Goal: Check status: Check status

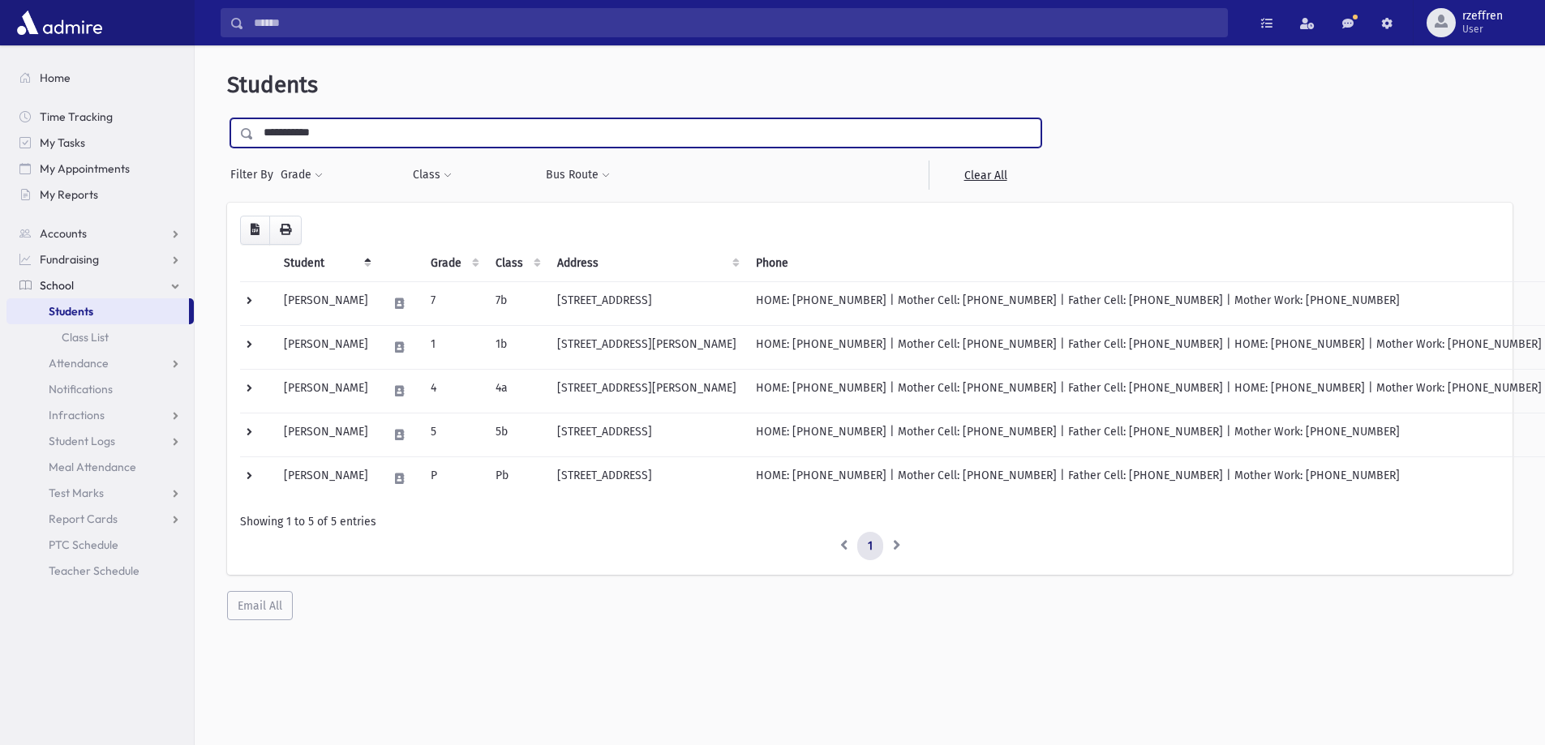
type input "**********"
click at [227, 118] on input "submit" at bounding box center [249, 129] width 45 height 22
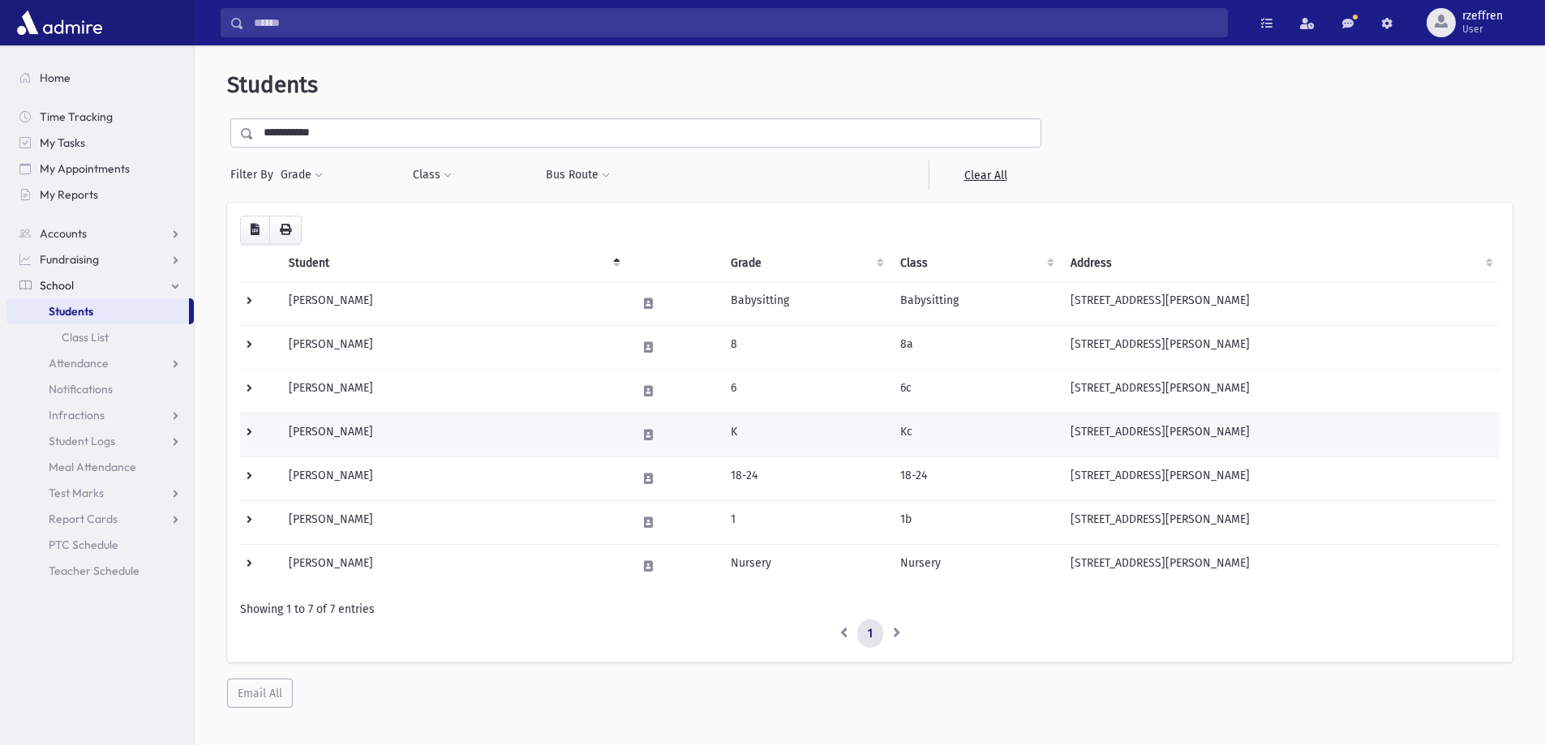
click at [247, 436] on td at bounding box center [259, 435] width 39 height 44
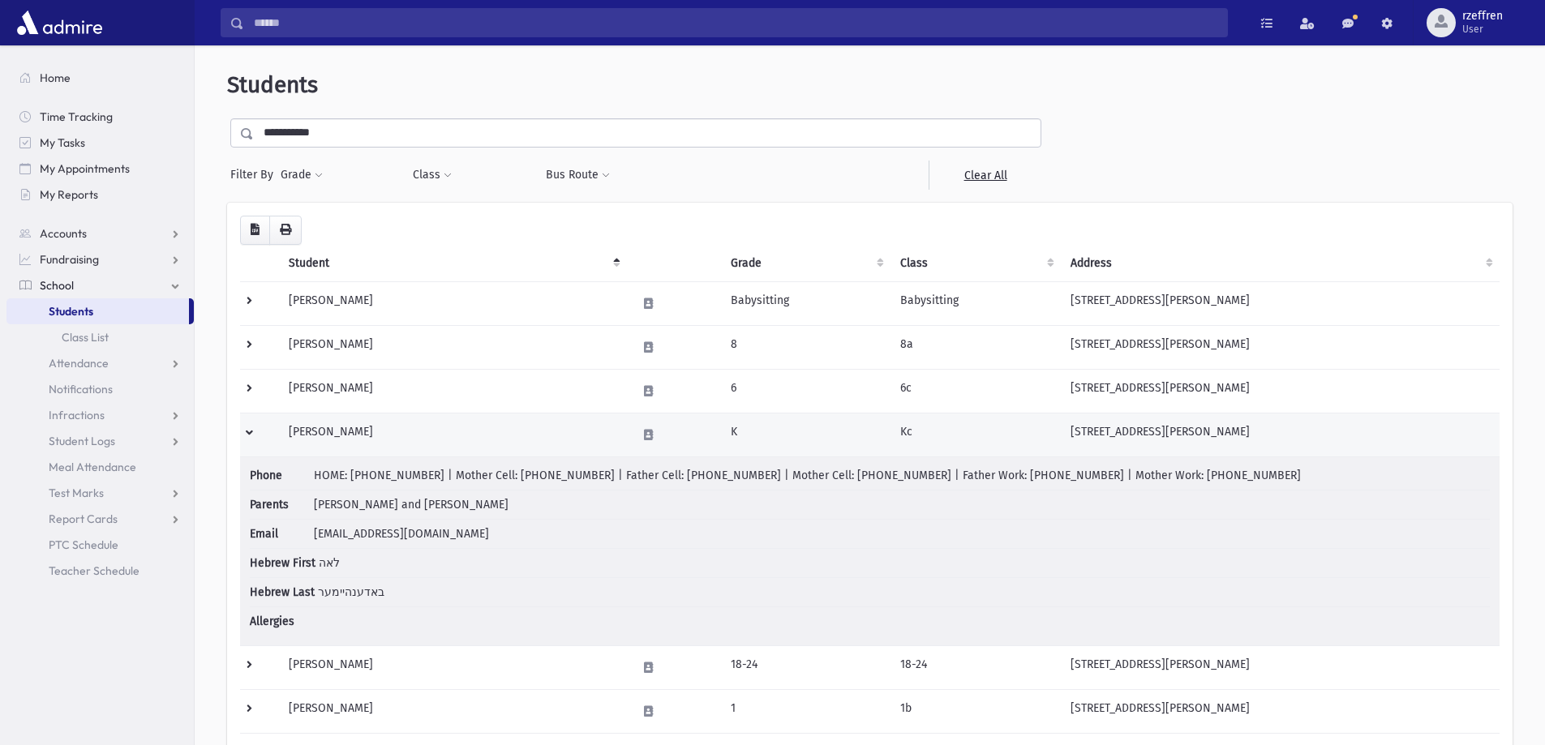
click at [247, 431] on td at bounding box center [259, 435] width 39 height 44
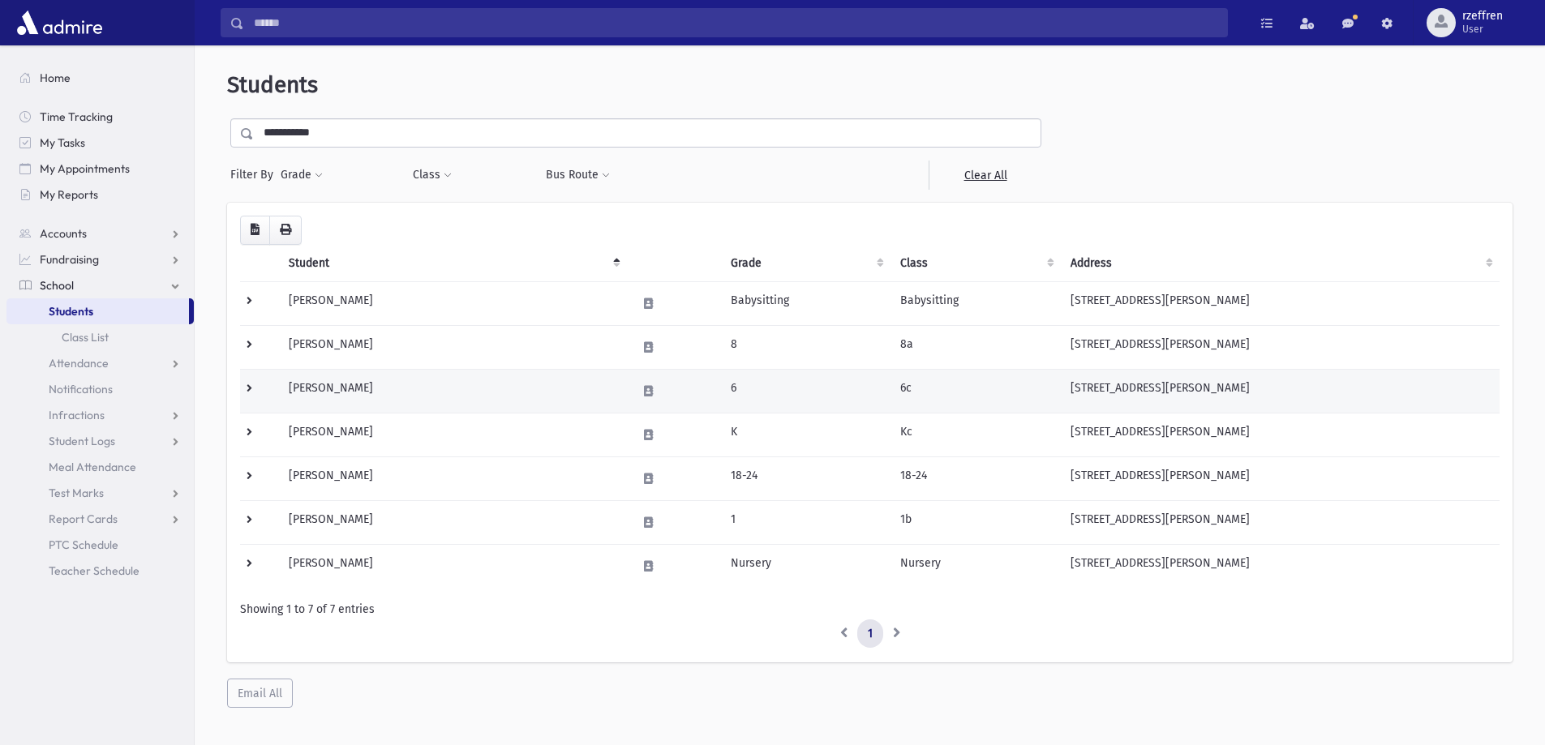
click at [246, 389] on td at bounding box center [259, 391] width 39 height 44
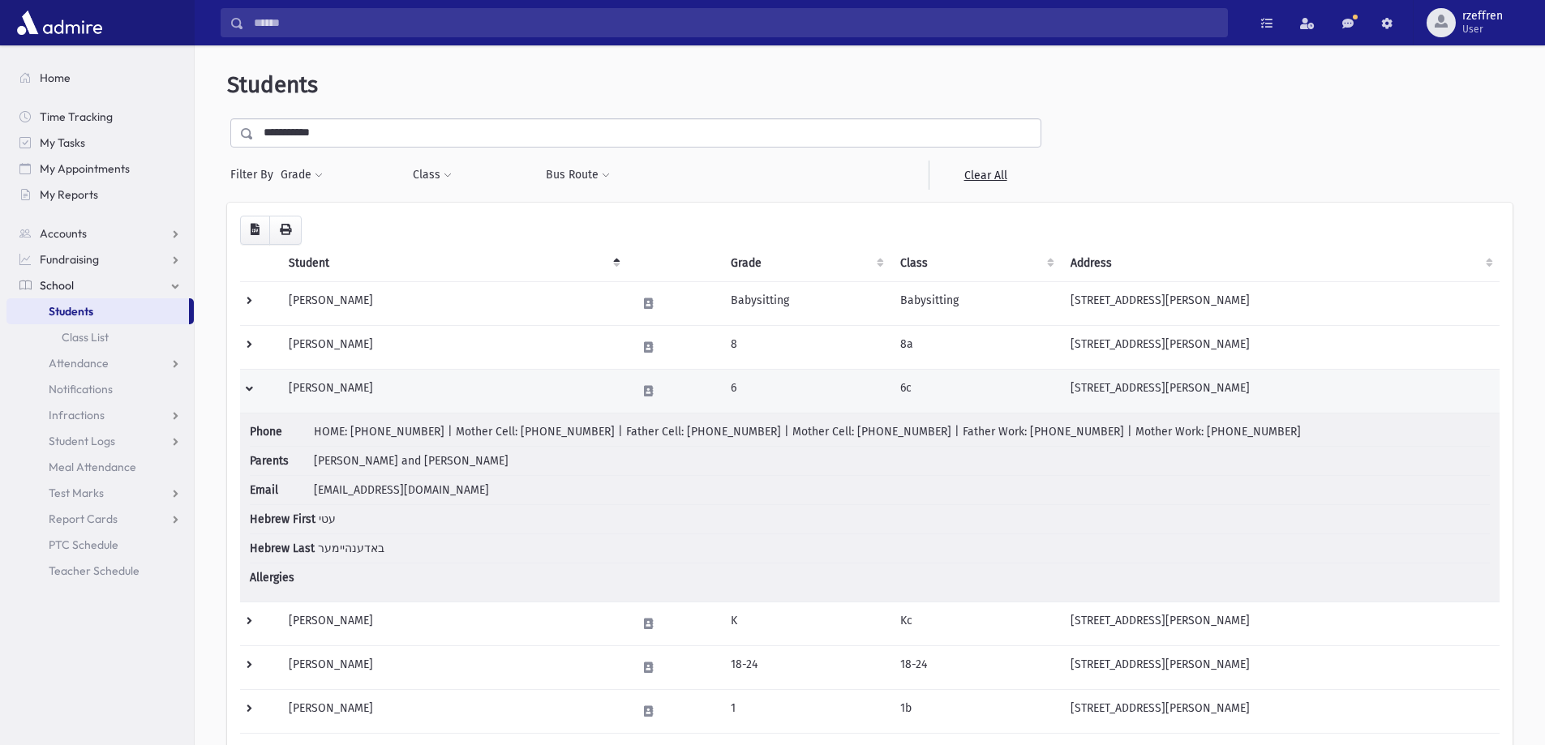
click at [246, 389] on td at bounding box center [259, 391] width 39 height 44
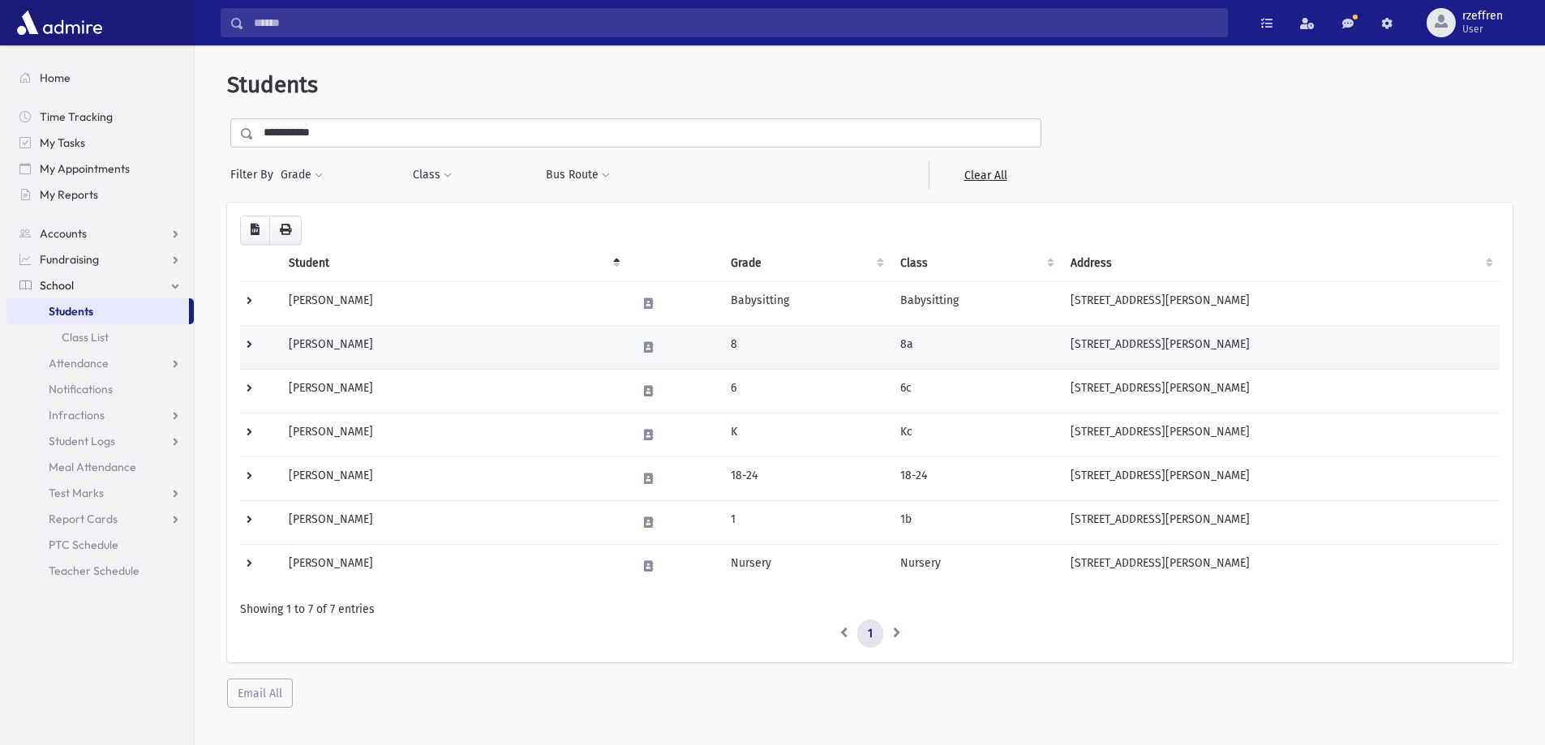
click at [247, 347] on td at bounding box center [259, 347] width 39 height 44
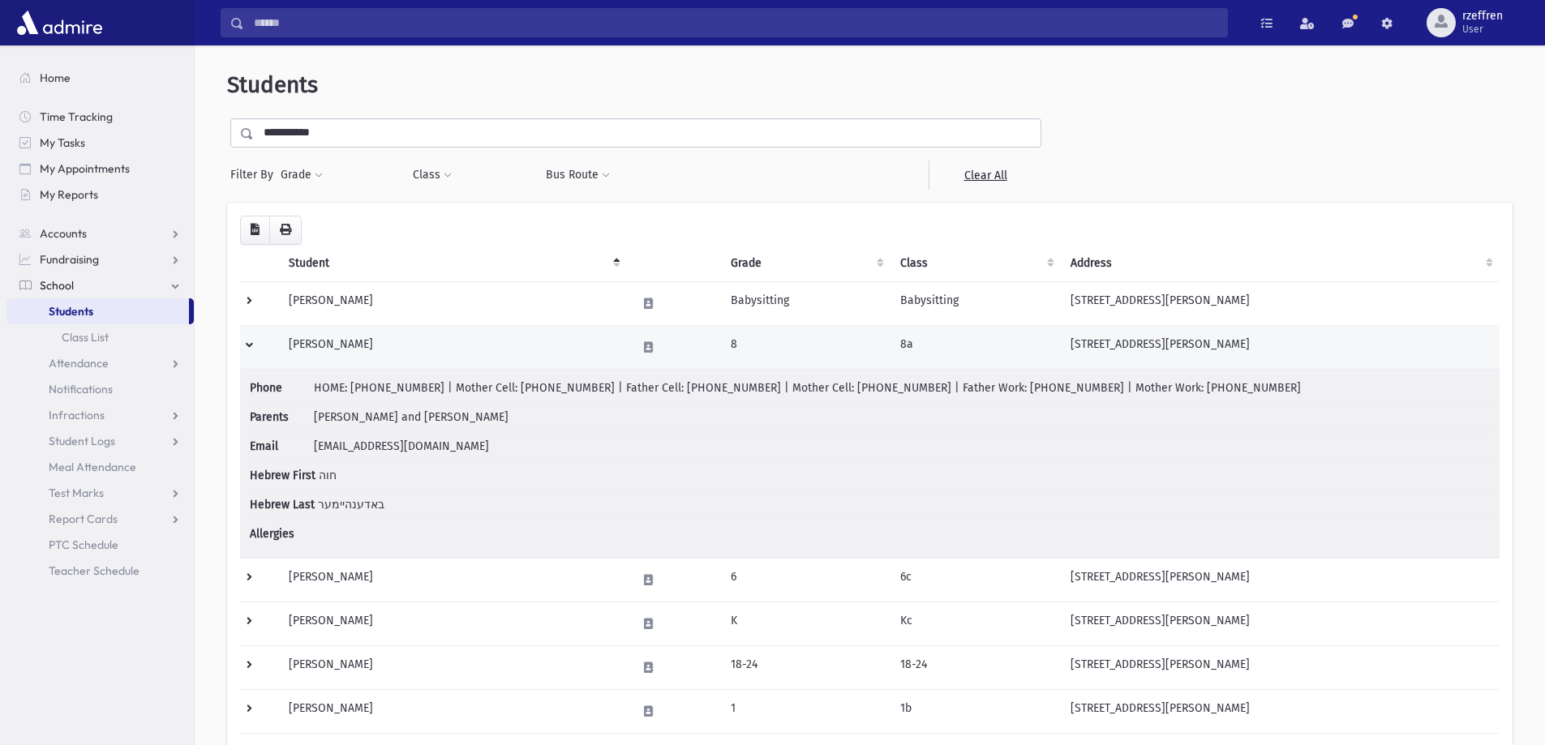
click at [247, 347] on td at bounding box center [259, 347] width 39 height 44
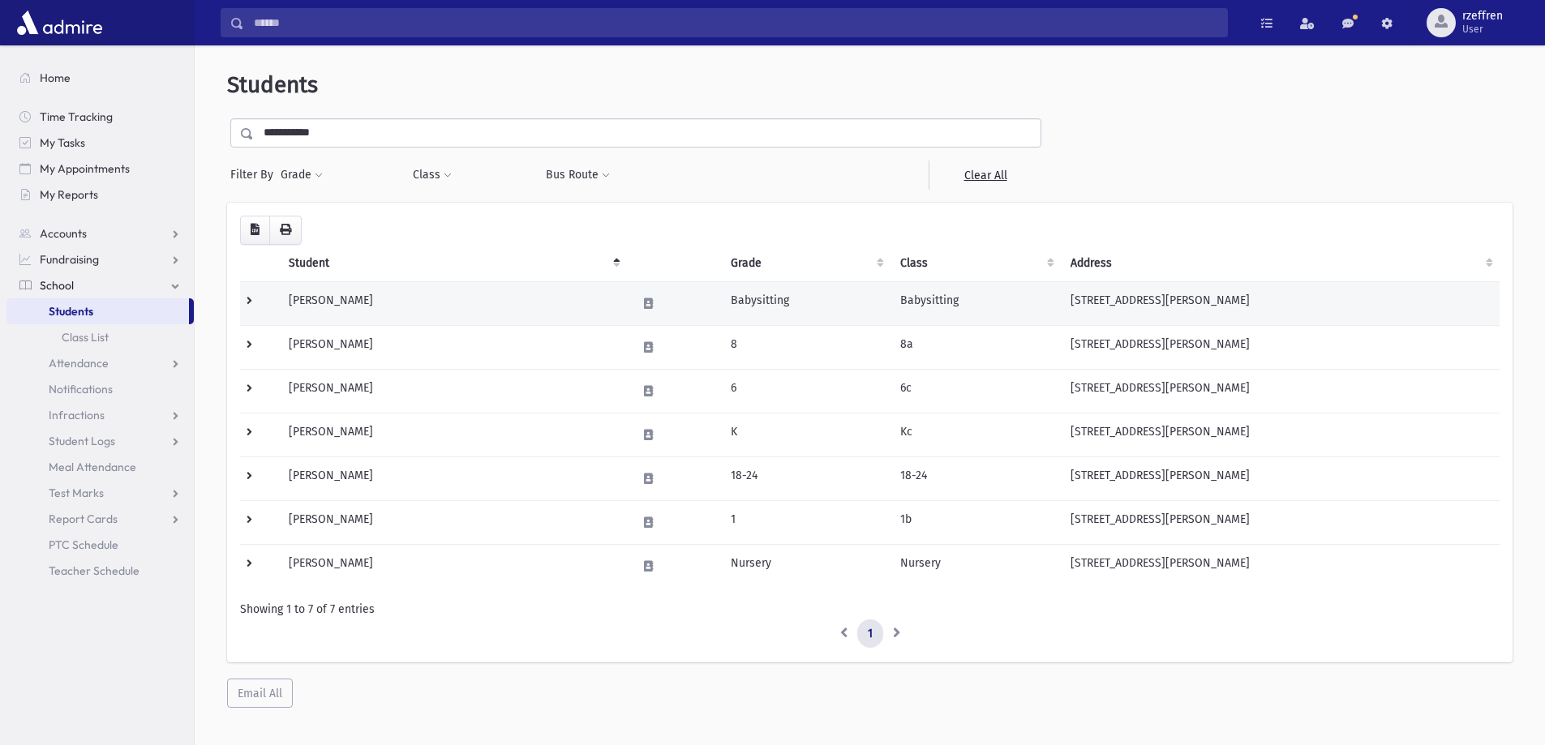
click at [251, 303] on td at bounding box center [259, 303] width 39 height 44
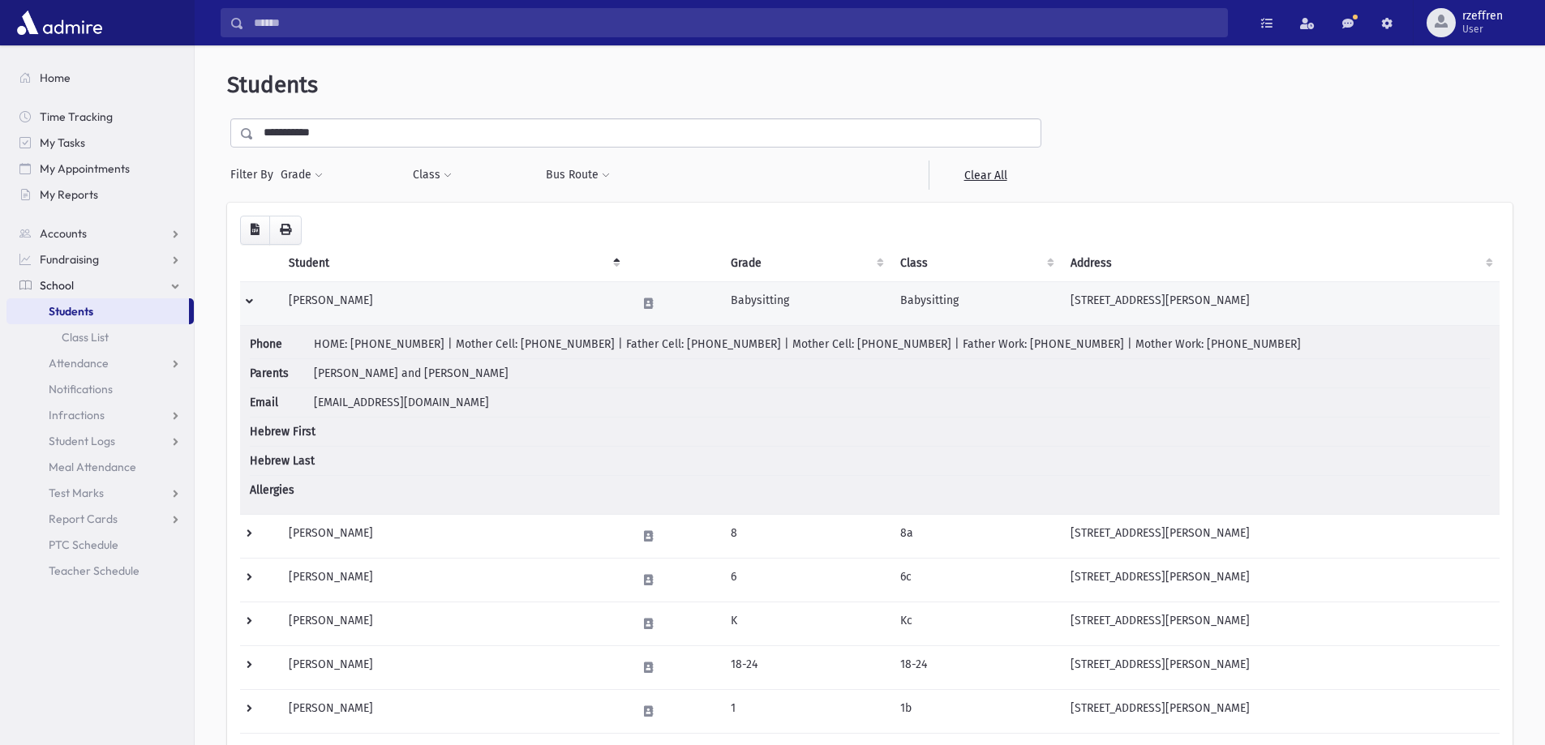
click at [251, 296] on td at bounding box center [259, 303] width 39 height 44
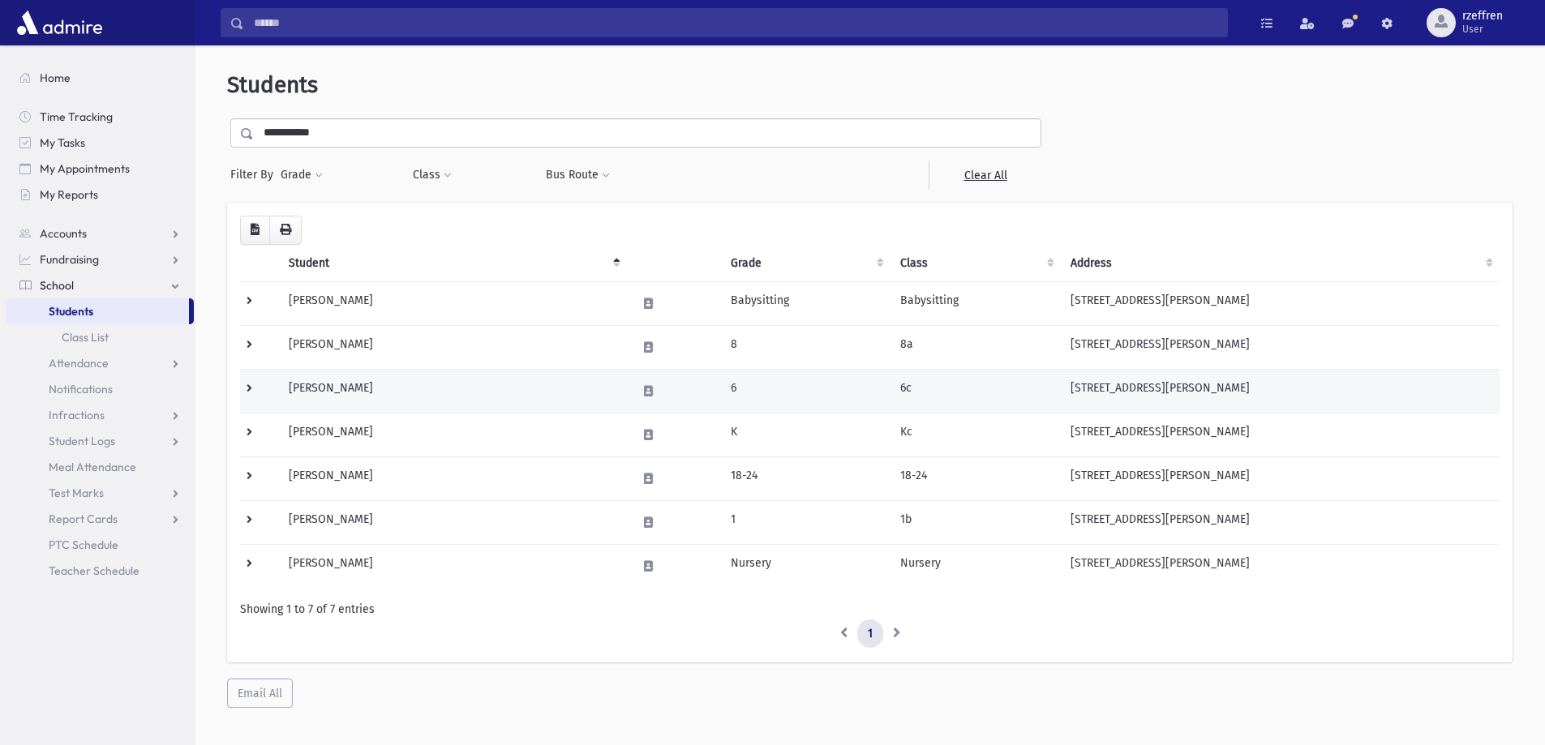
click at [248, 380] on td at bounding box center [259, 391] width 39 height 44
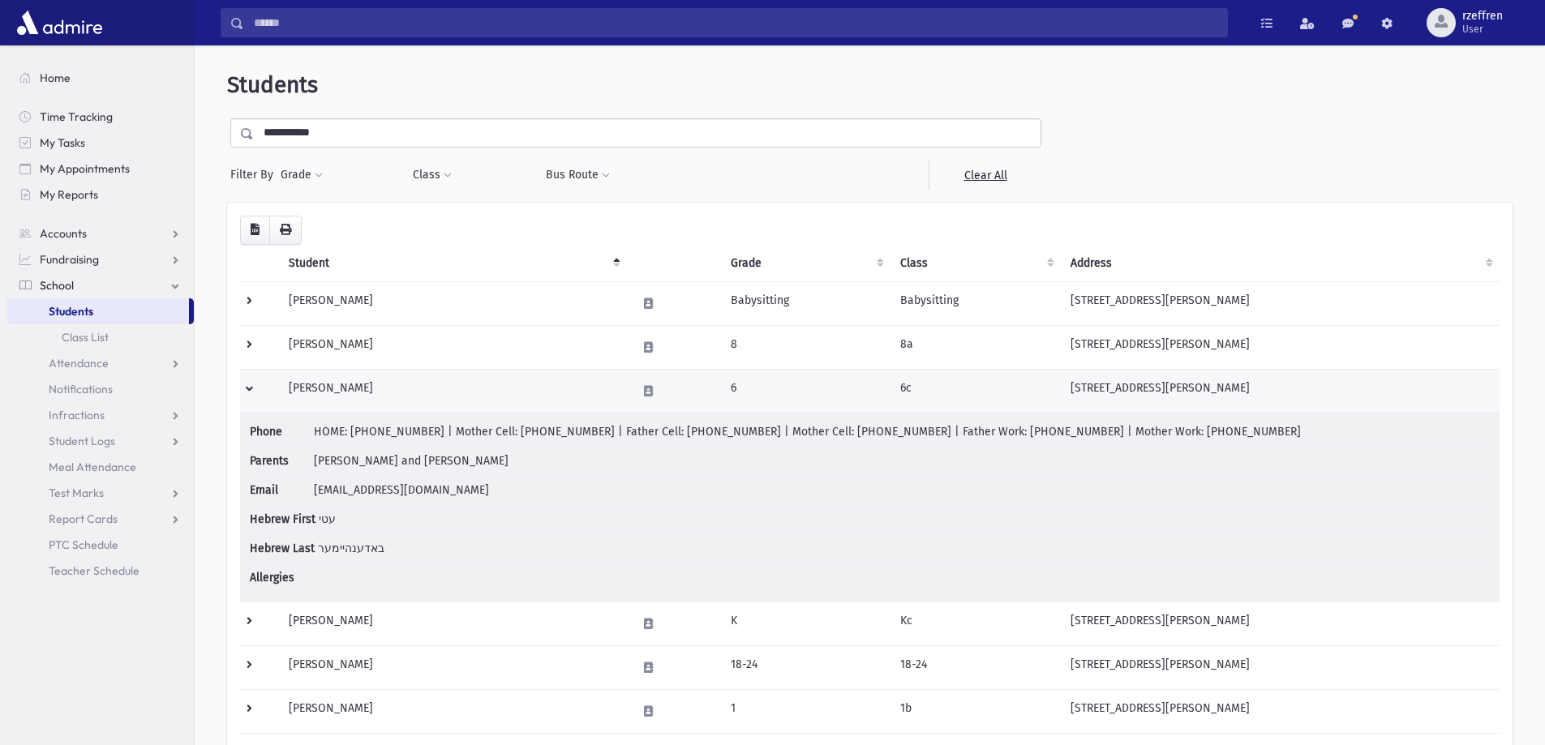
click at [247, 390] on td at bounding box center [259, 391] width 39 height 44
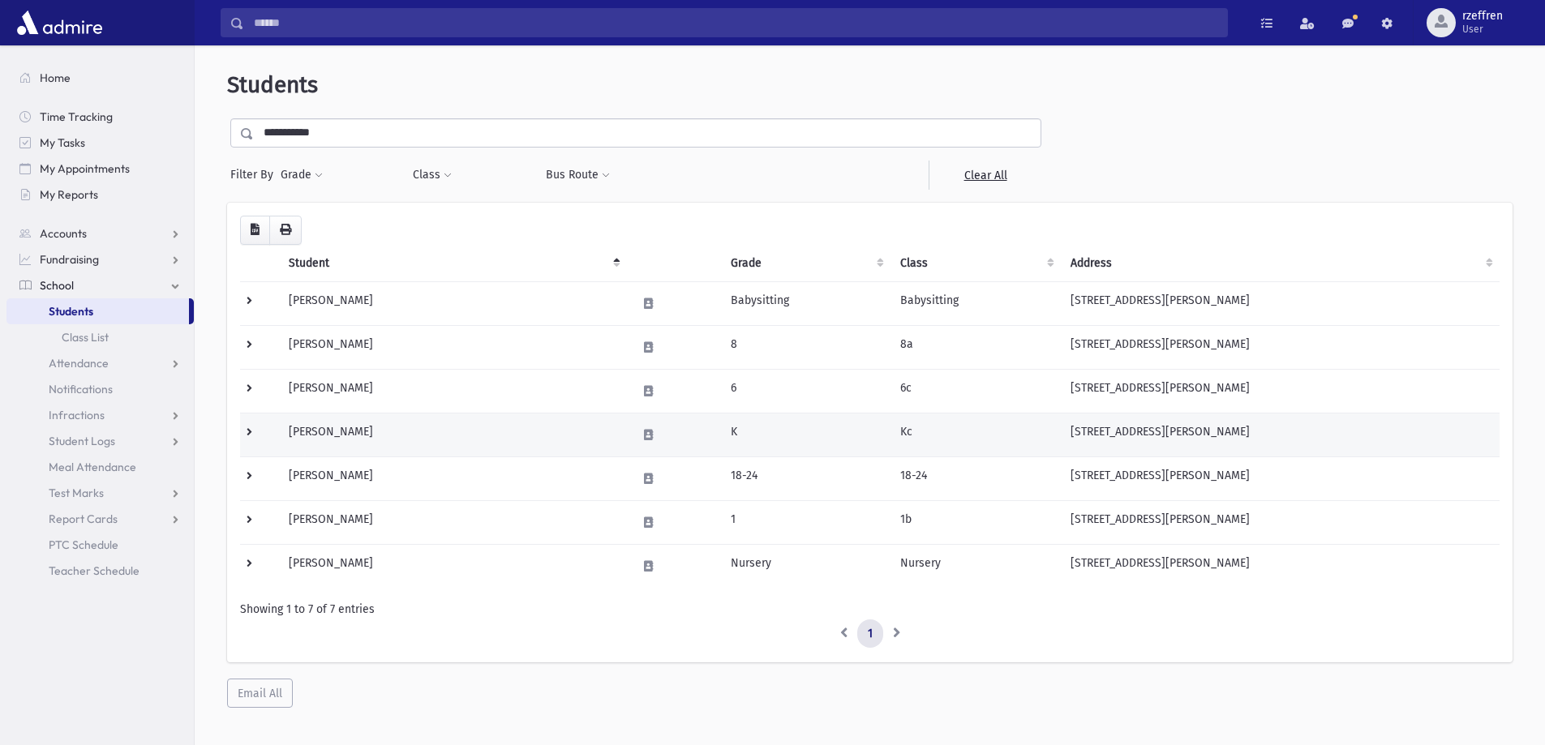
click at [249, 423] on td at bounding box center [259, 435] width 39 height 44
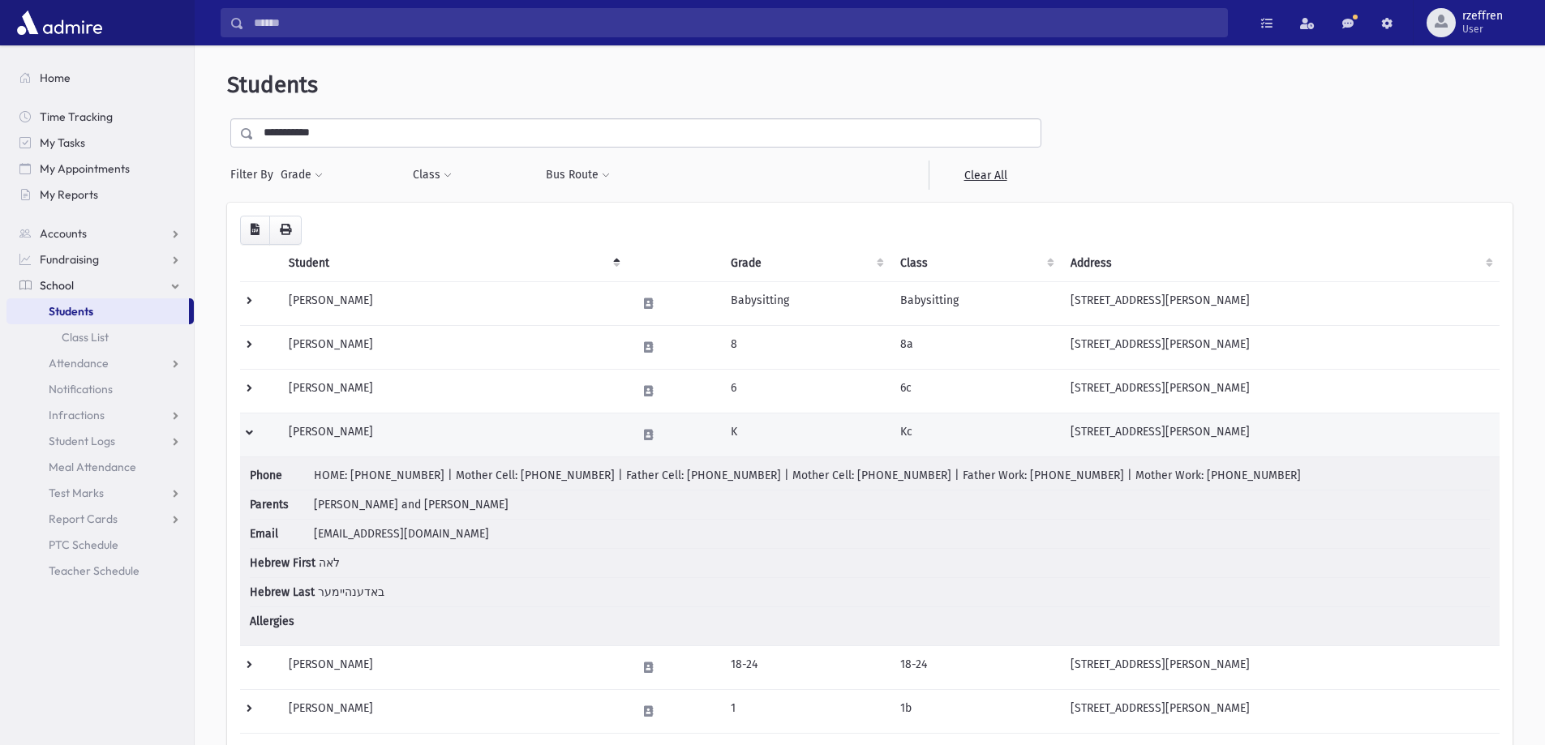
click at [256, 429] on td at bounding box center [259, 435] width 39 height 44
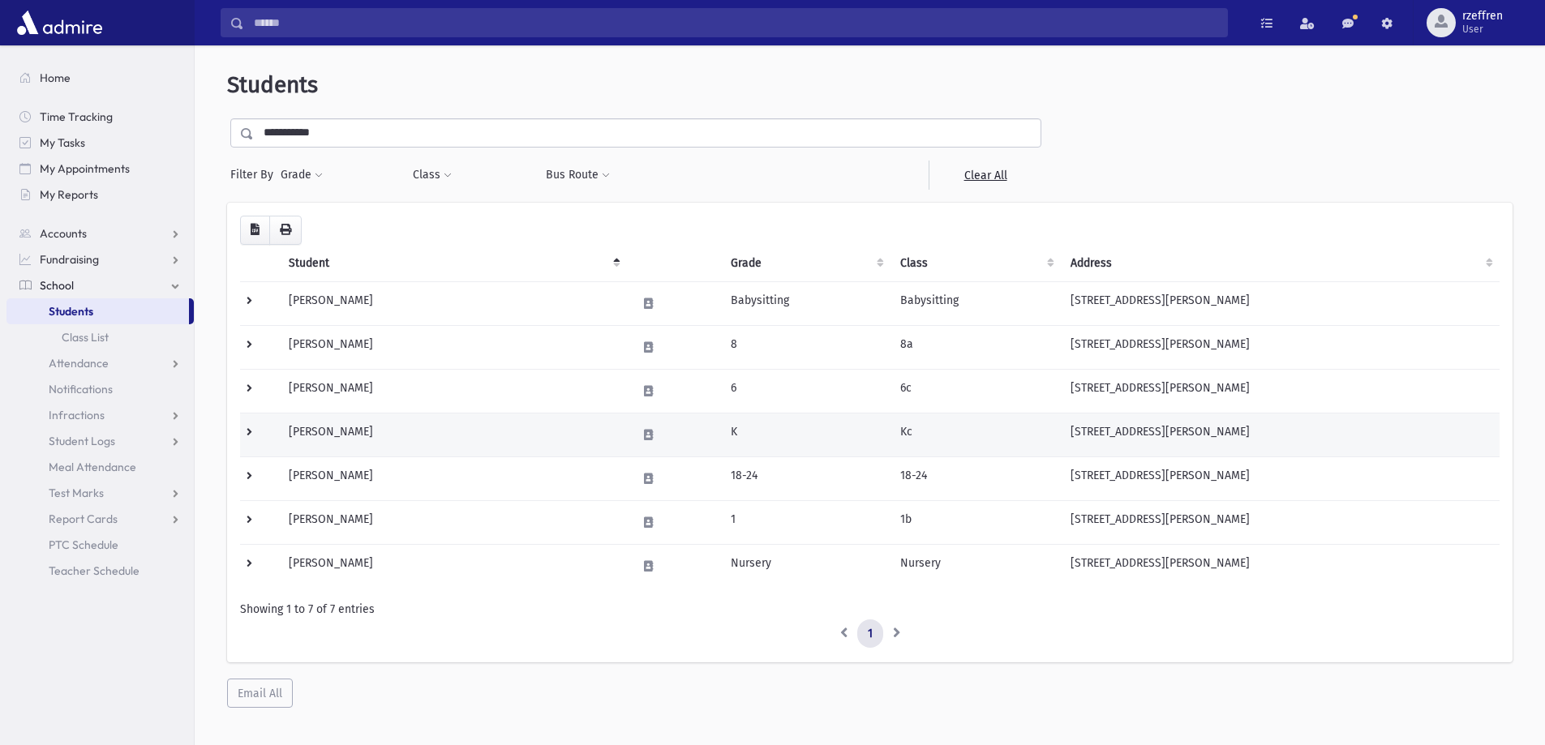
click at [247, 424] on td at bounding box center [259, 435] width 39 height 44
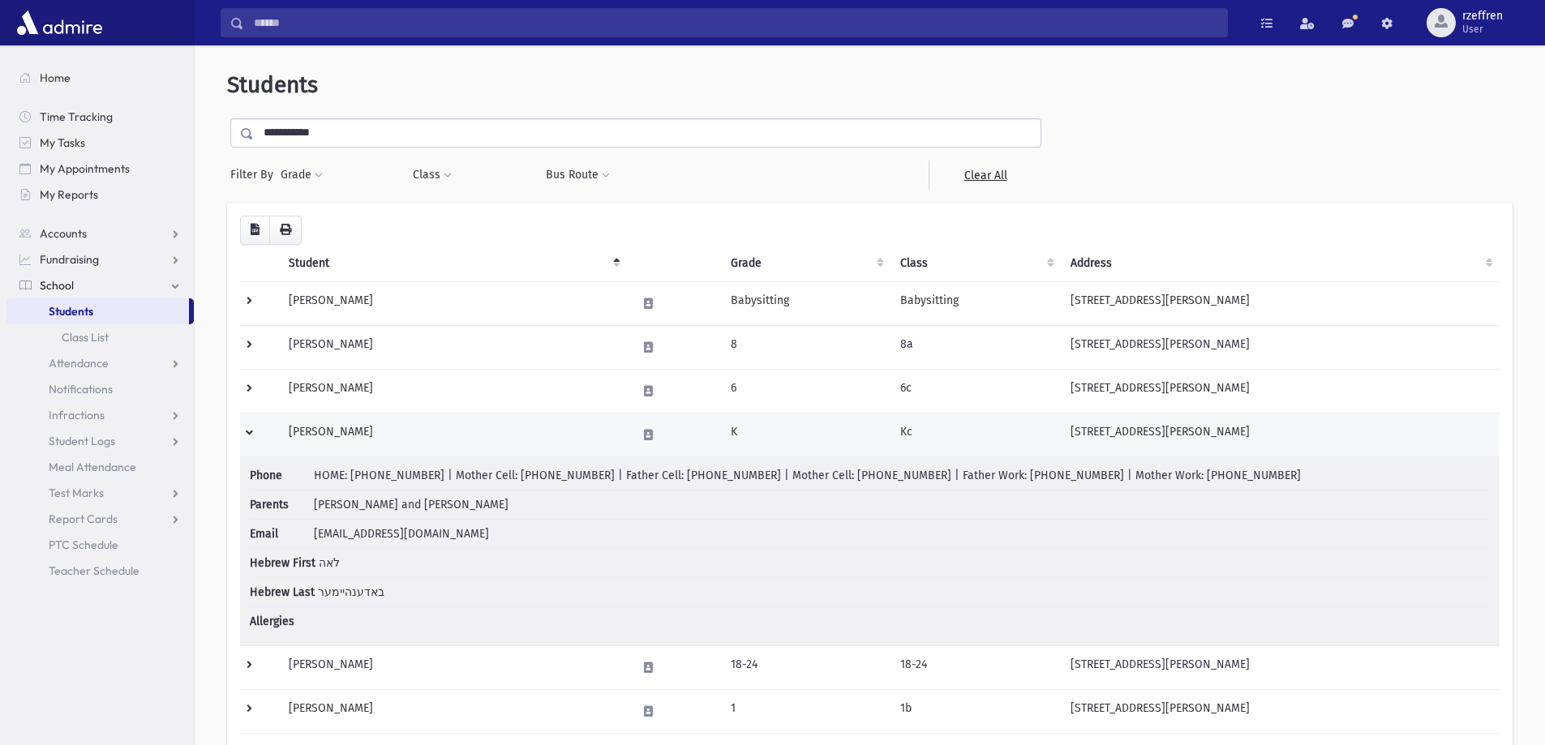
click at [247, 433] on td at bounding box center [259, 435] width 39 height 44
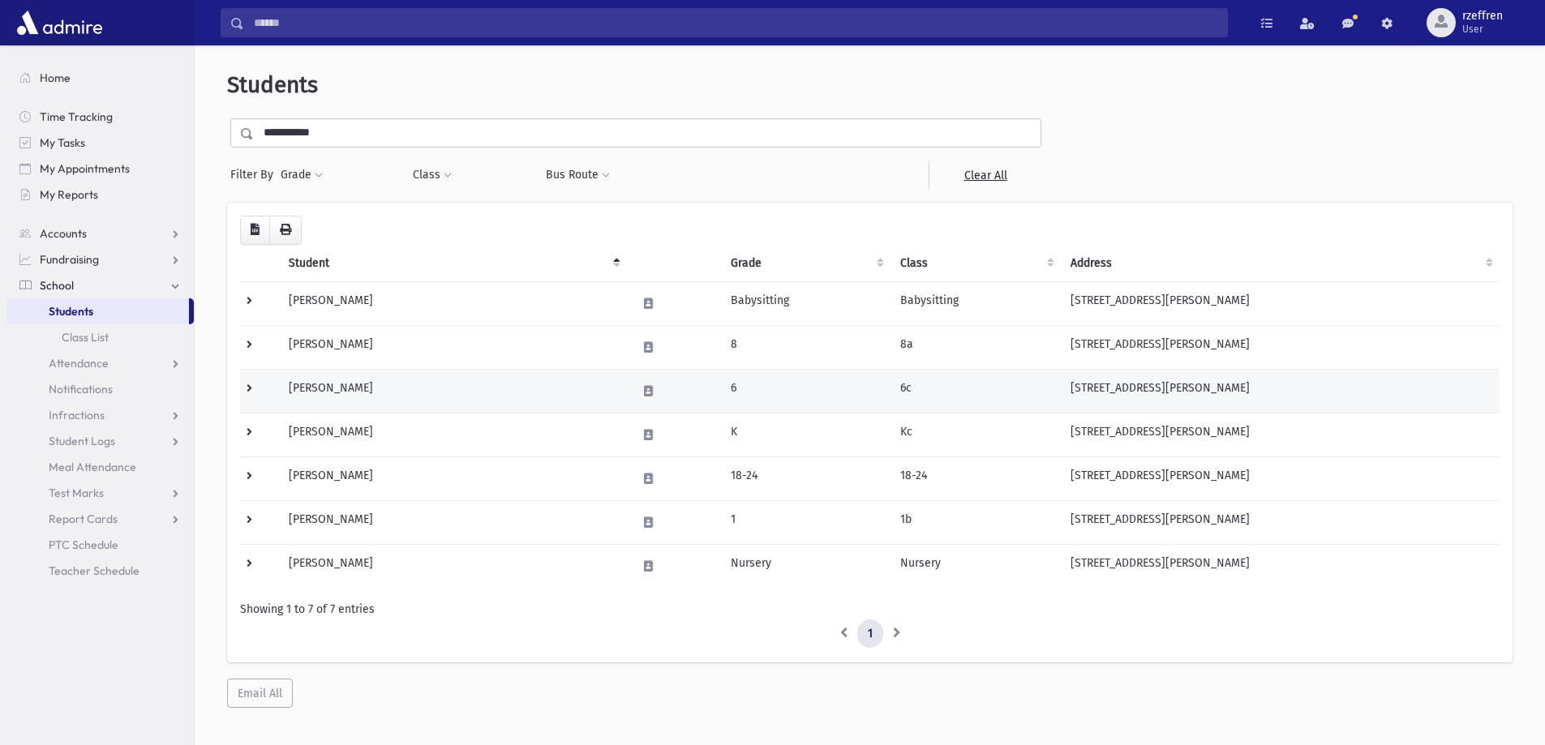
click at [251, 394] on td at bounding box center [259, 391] width 39 height 44
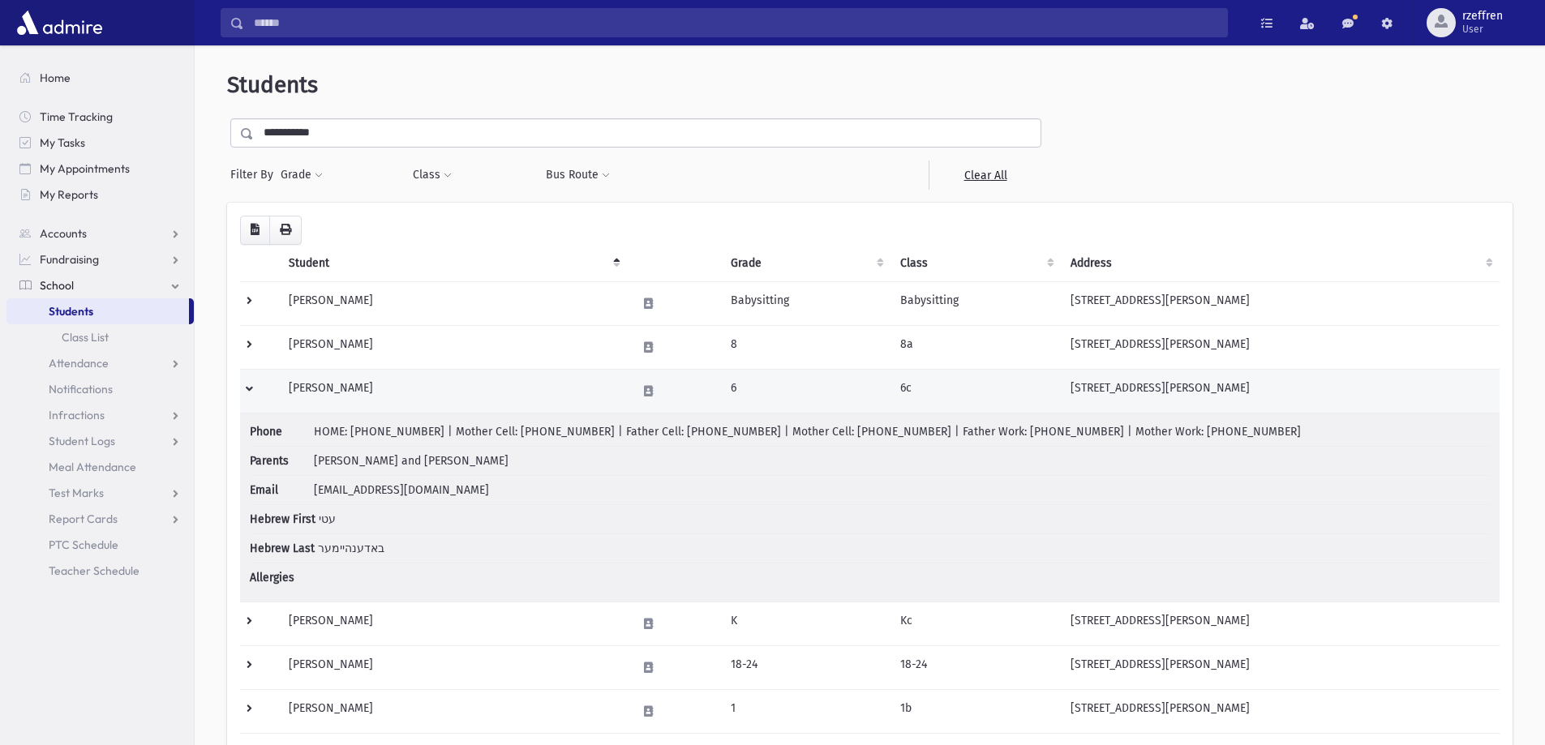
click at [259, 395] on td at bounding box center [259, 391] width 39 height 44
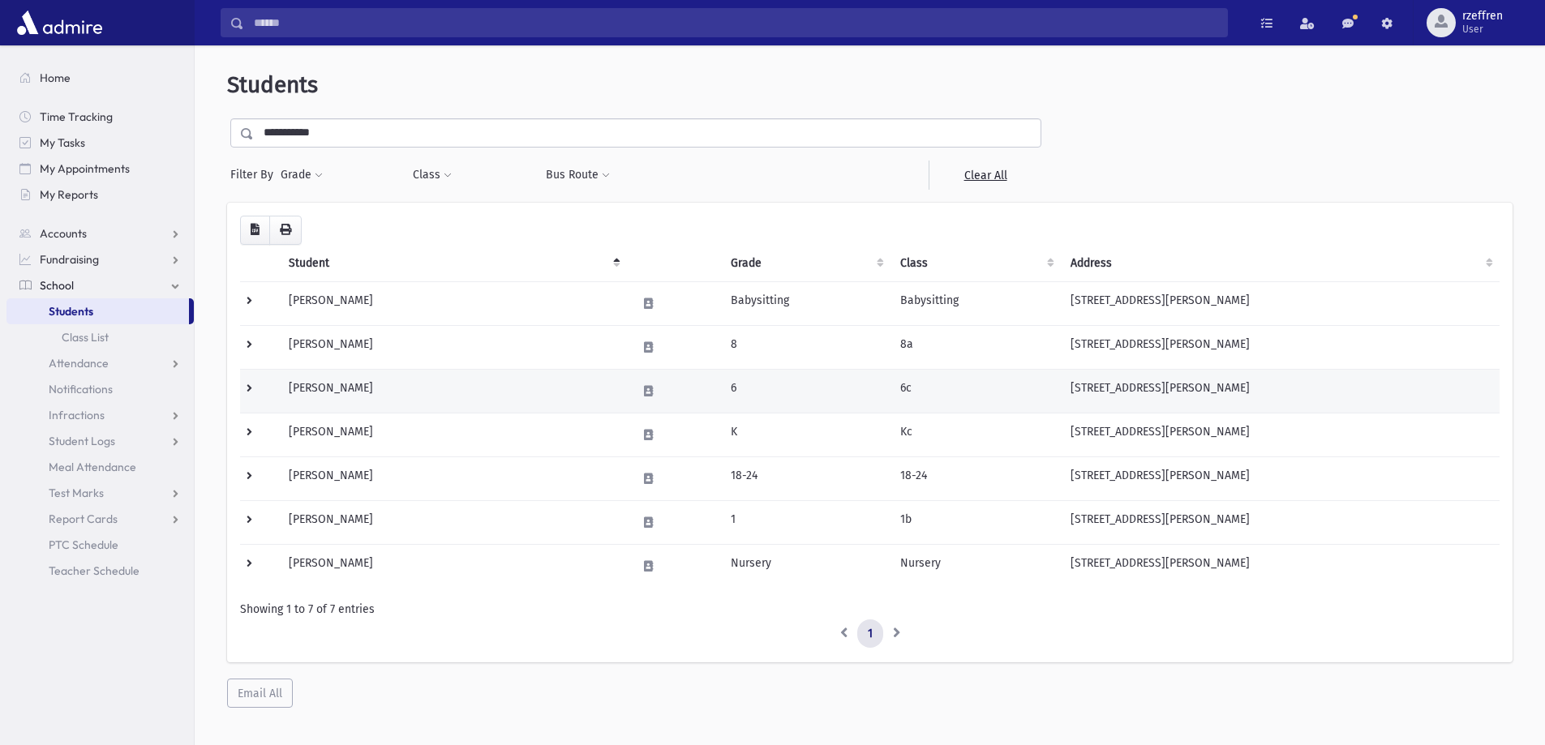
click at [258, 393] on td at bounding box center [259, 391] width 39 height 44
